Goal: Book appointment/travel/reservation

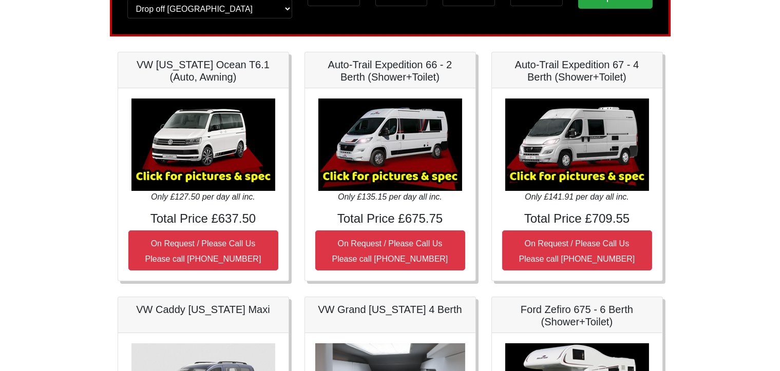
scroll to position [103, 0]
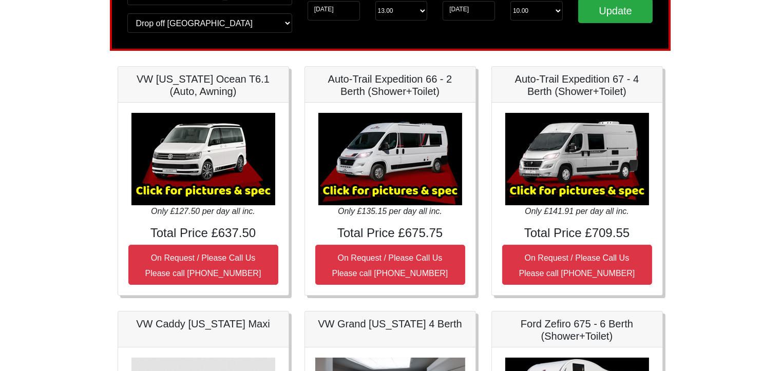
click at [598, 165] on img at bounding box center [578, 159] width 144 height 92
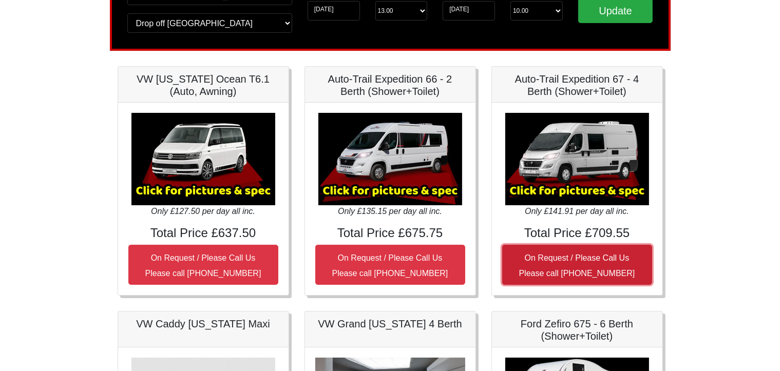
click at [577, 262] on small "On Request / Please Call Us Please call [PHONE_NUMBER]" at bounding box center [577, 266] width 116 height 24
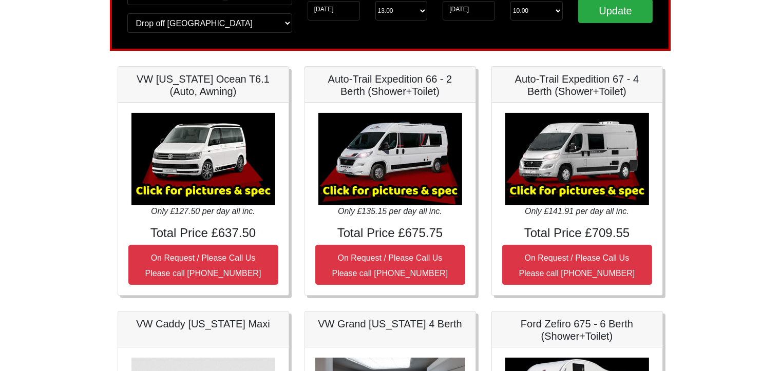
click at [727, 183] on body "CENTRAL RESERVATIONS FOR ALL ENQUIRIES [PHONE_NUMBER] Easicampers Booking : Sea…" at bounding box center [390, 365] width 780 height 936
click at [571, 155] on img at bounding box center [578, 159] width 144 height 92
click at [565, 193] on img at bounding box center [578, 159] width 144 height 92
click at [566, 145] on img at bounding box center [578, 159] width 144 height 92
click at [577, 81] on h5 "Auto-Trail Expedition 67 - 4 Berth (Shower+Toilet)" at bounding box center [577, 85] width 150 height 25
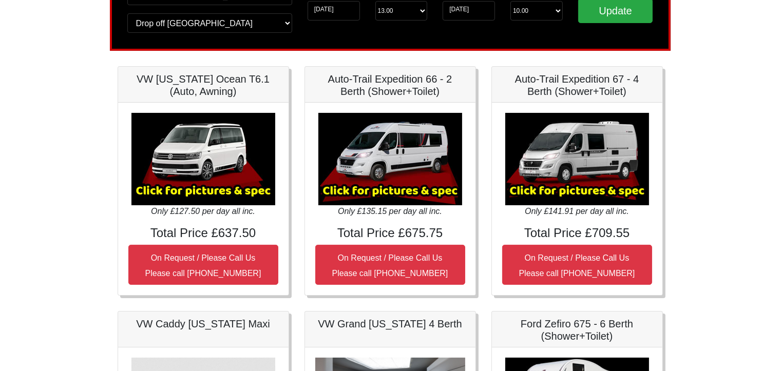
click at [527, 172] on img at bounding box center [578, 159] width 144 height 92
click at [579, 188] on img at bounding box center [578, 159] width 144 height 92
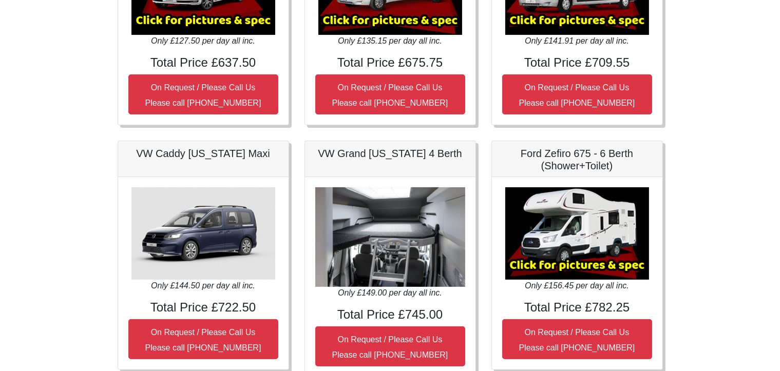
scroll to position [308, 0]
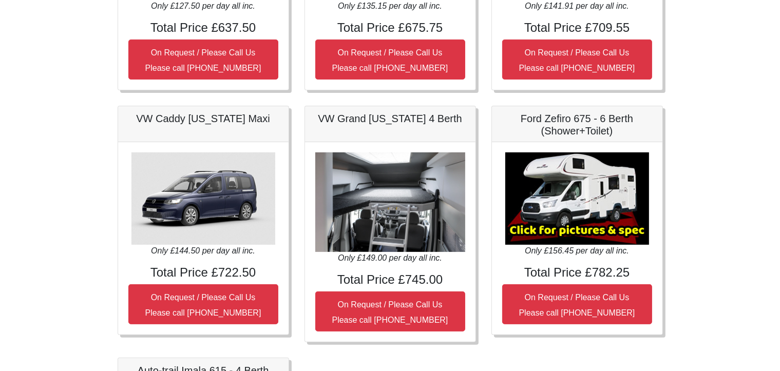
click at [379, 203] on img at bounding box center [390, 203] width 150 height 100
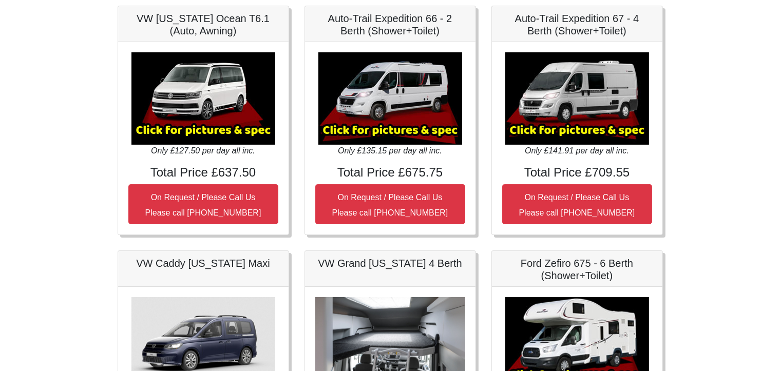
scroll to position [0, 0]
